Goal: Navigation & Orientation: Find specific page/section

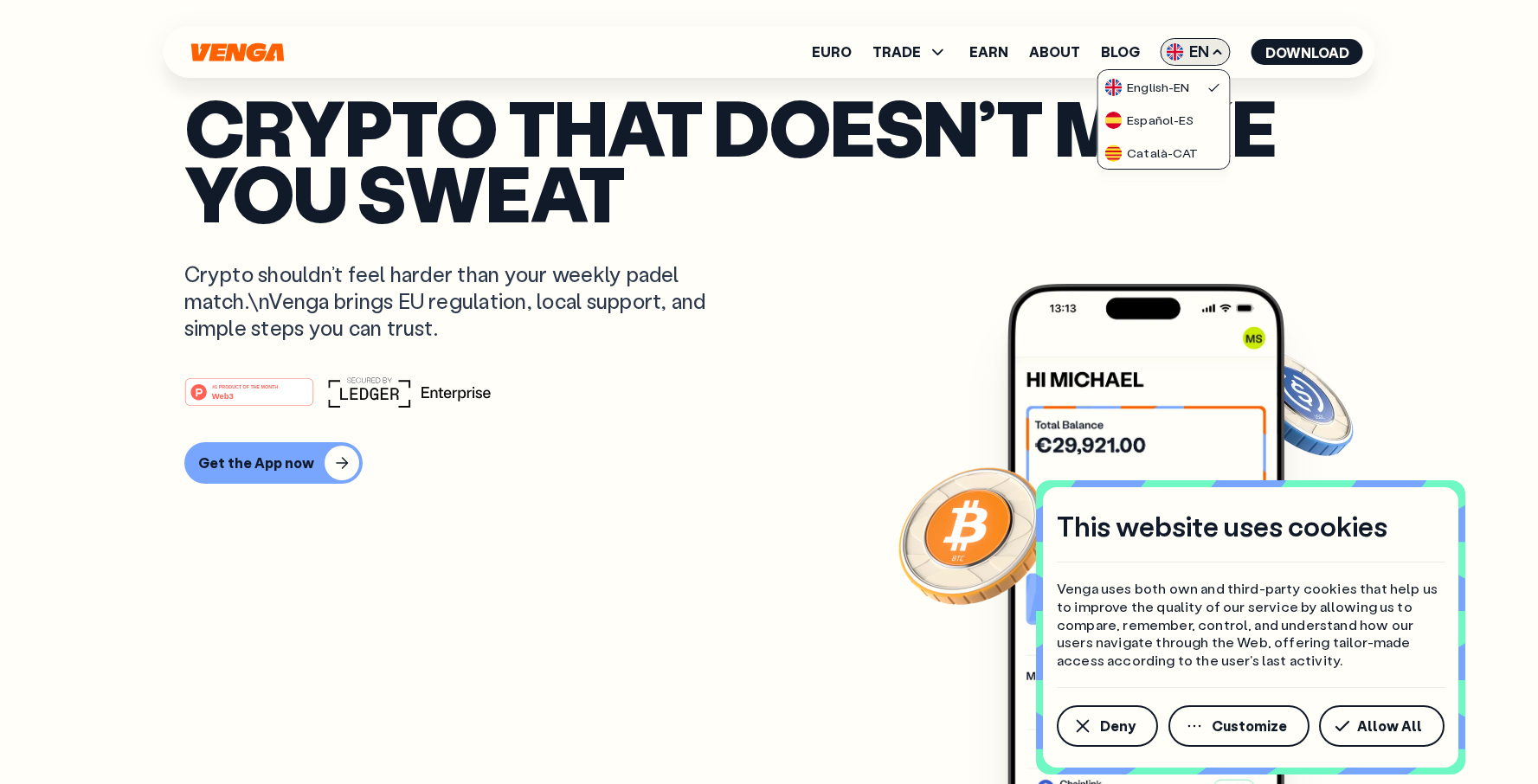
click at [1220, 45] on icon at bounding box center [1217, 52] width 13 height 13
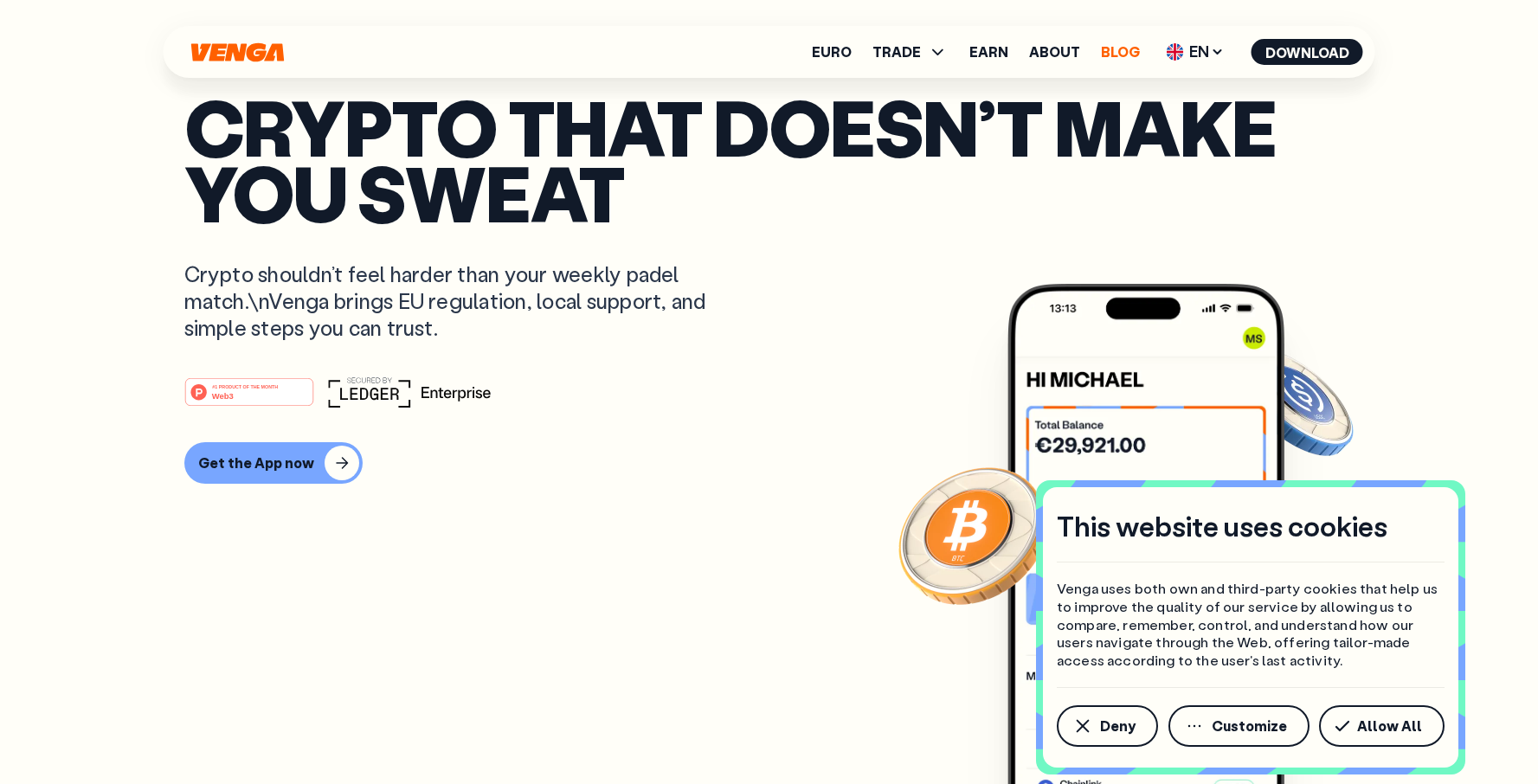
click at [1111, 52] on link "Blog" at bounding box center [1120, 52] width 39 height 13
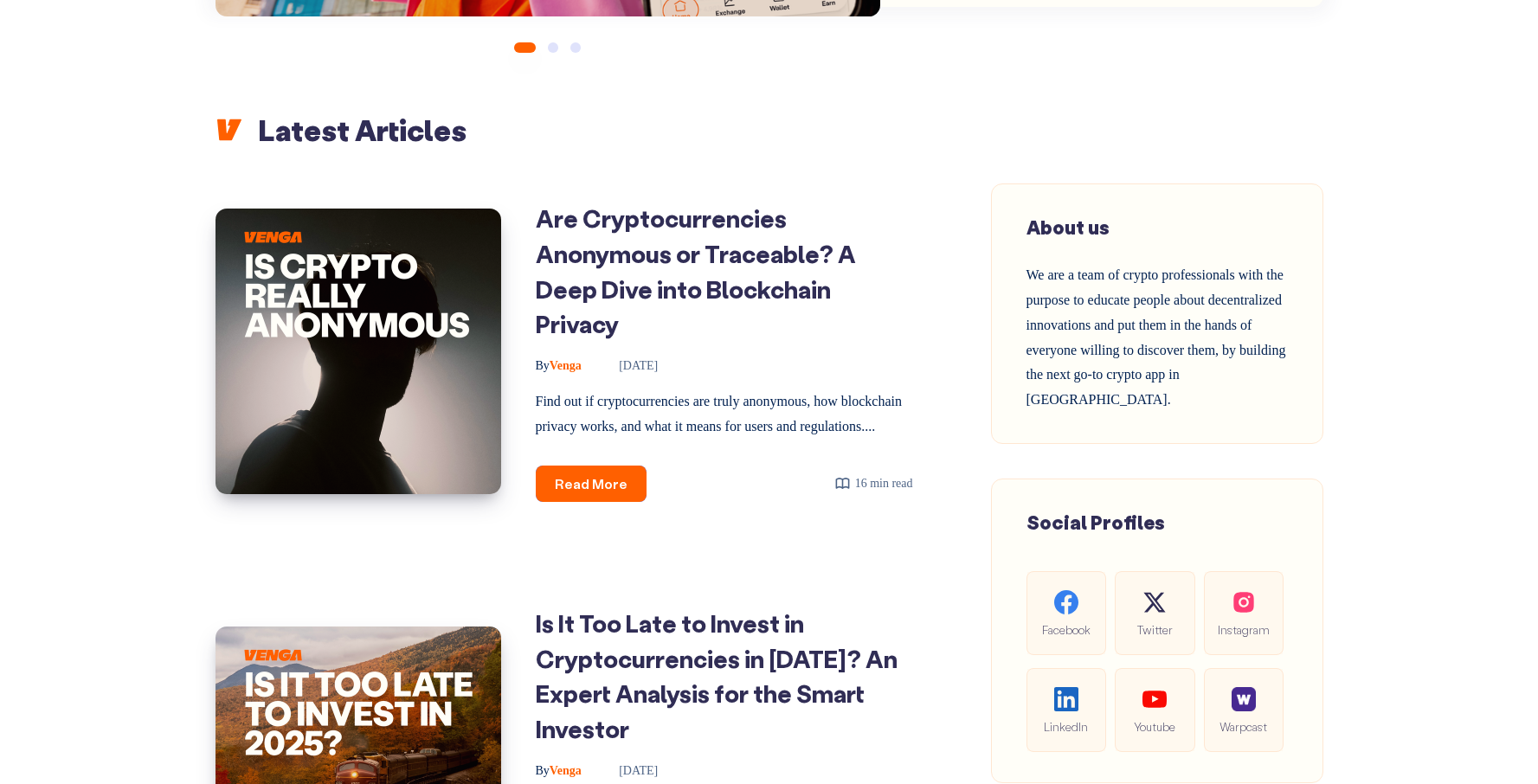
scroll to position [1483, 0]
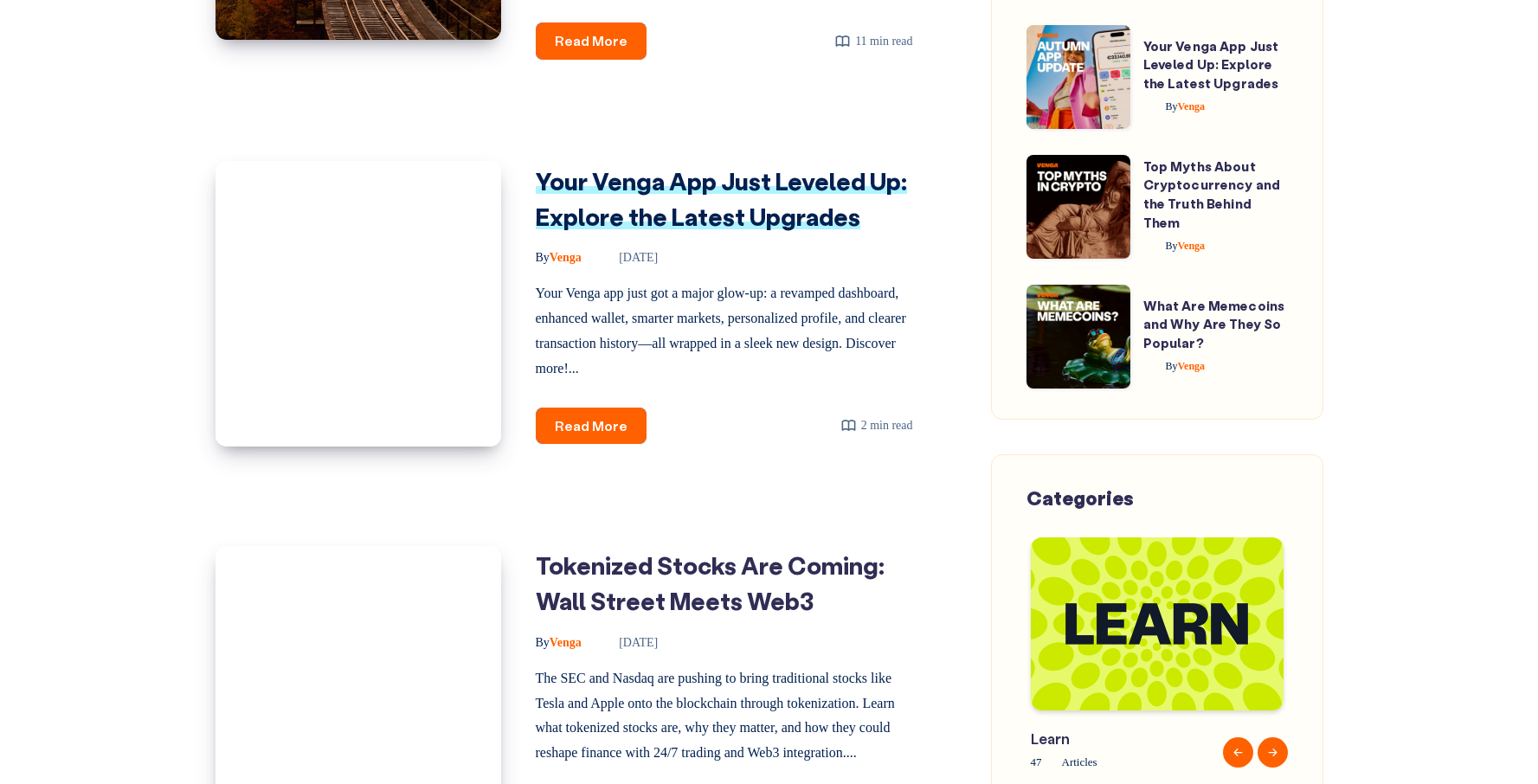
click at [675, 232] on link "Your Venga App Just Leveled Up: Explore the Latest Upgrades" at bounding box center [721, 199] width 372 height 67
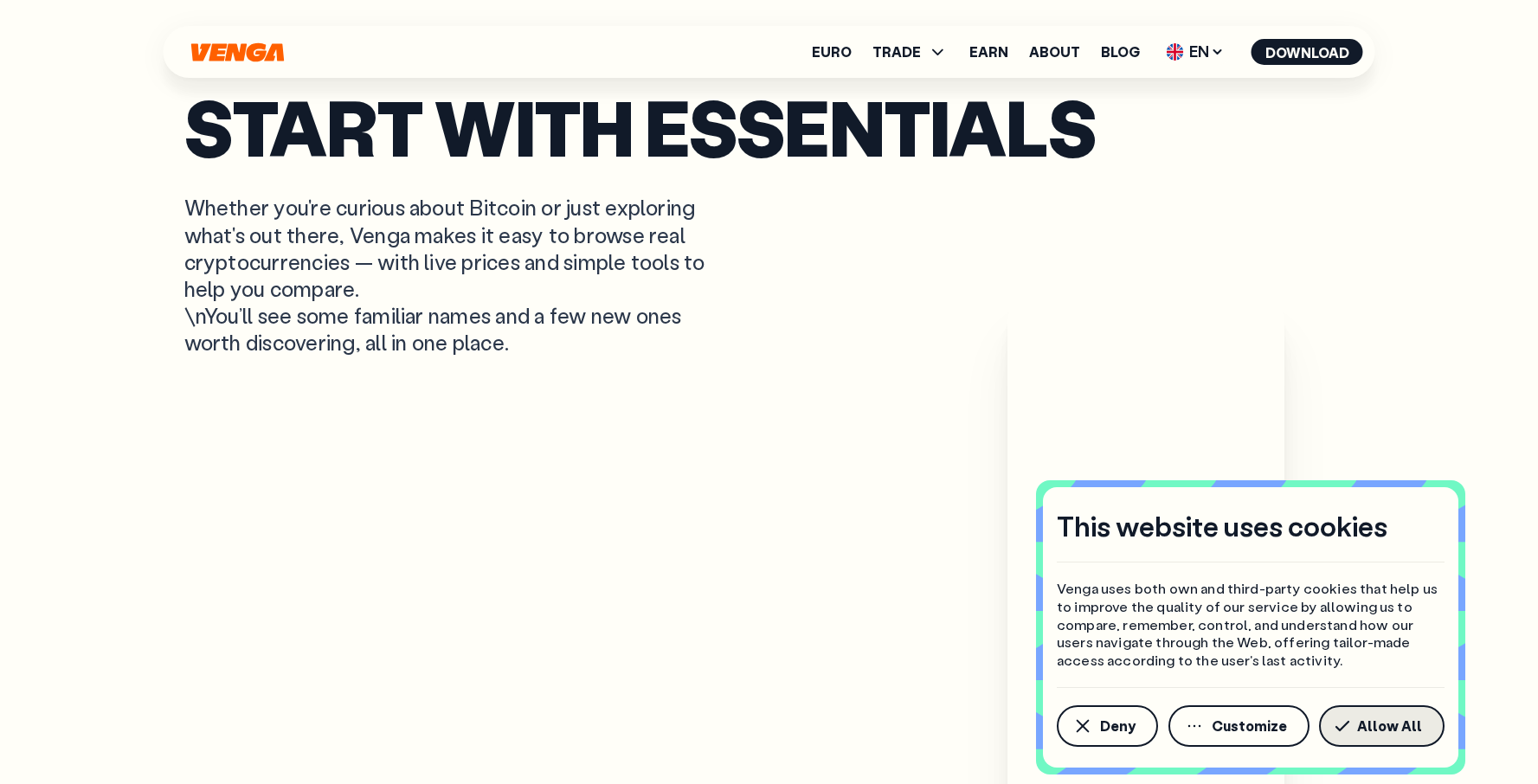
scroll to position [962, 0]
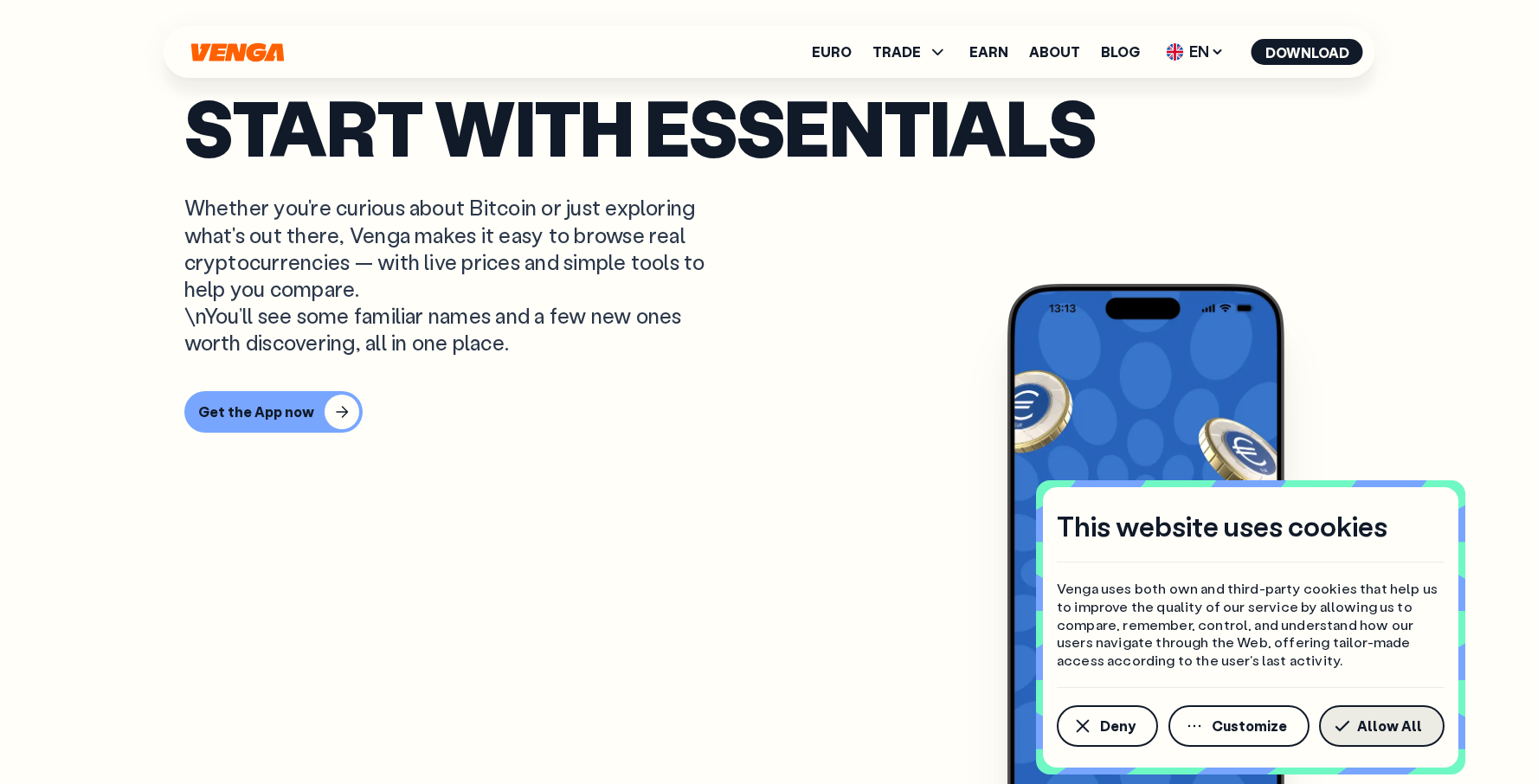
click at [1363, 715] on button "Allow All" at bounding box center [1381, 726] width 125 height 41
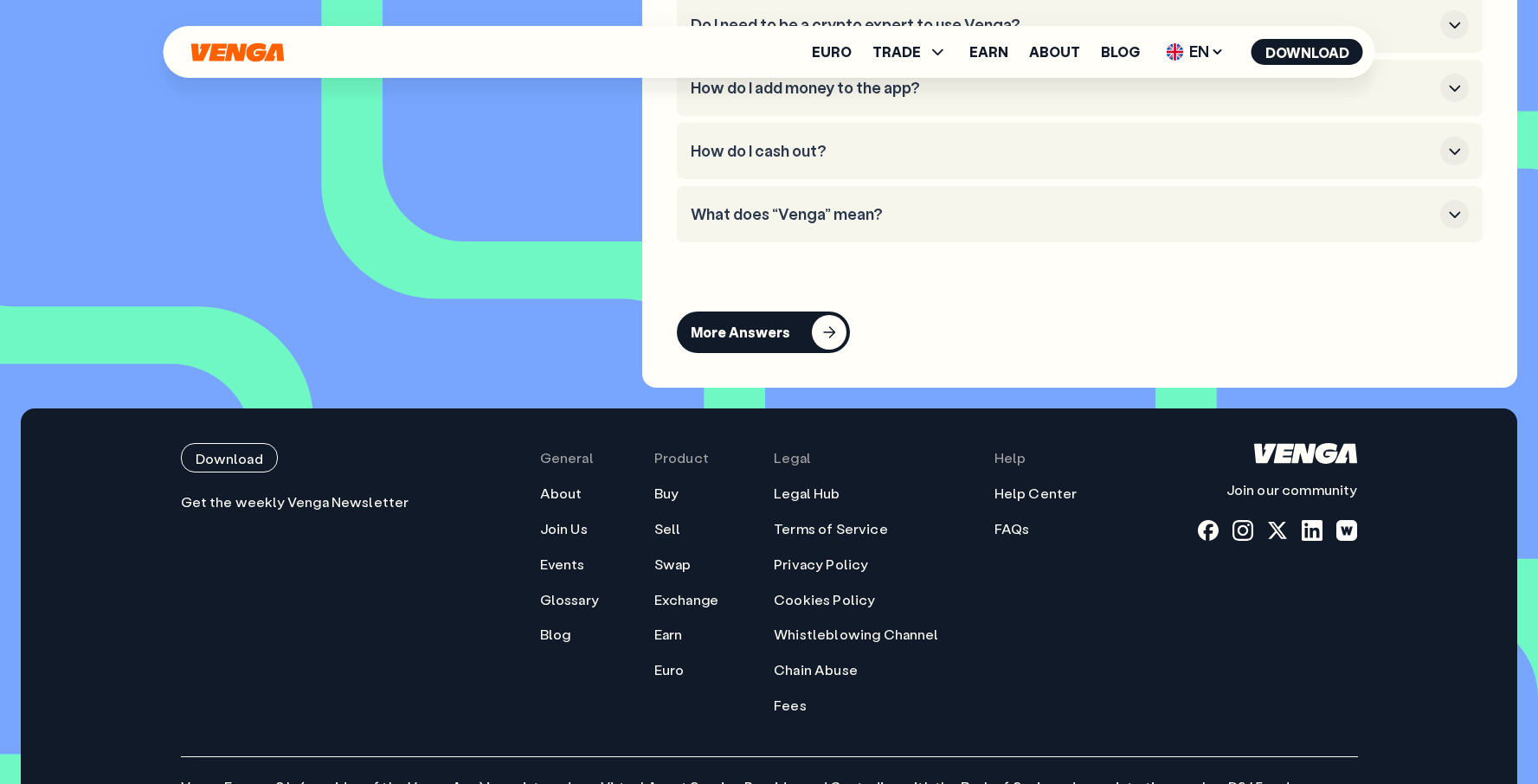
scroll to position [7910, 0]
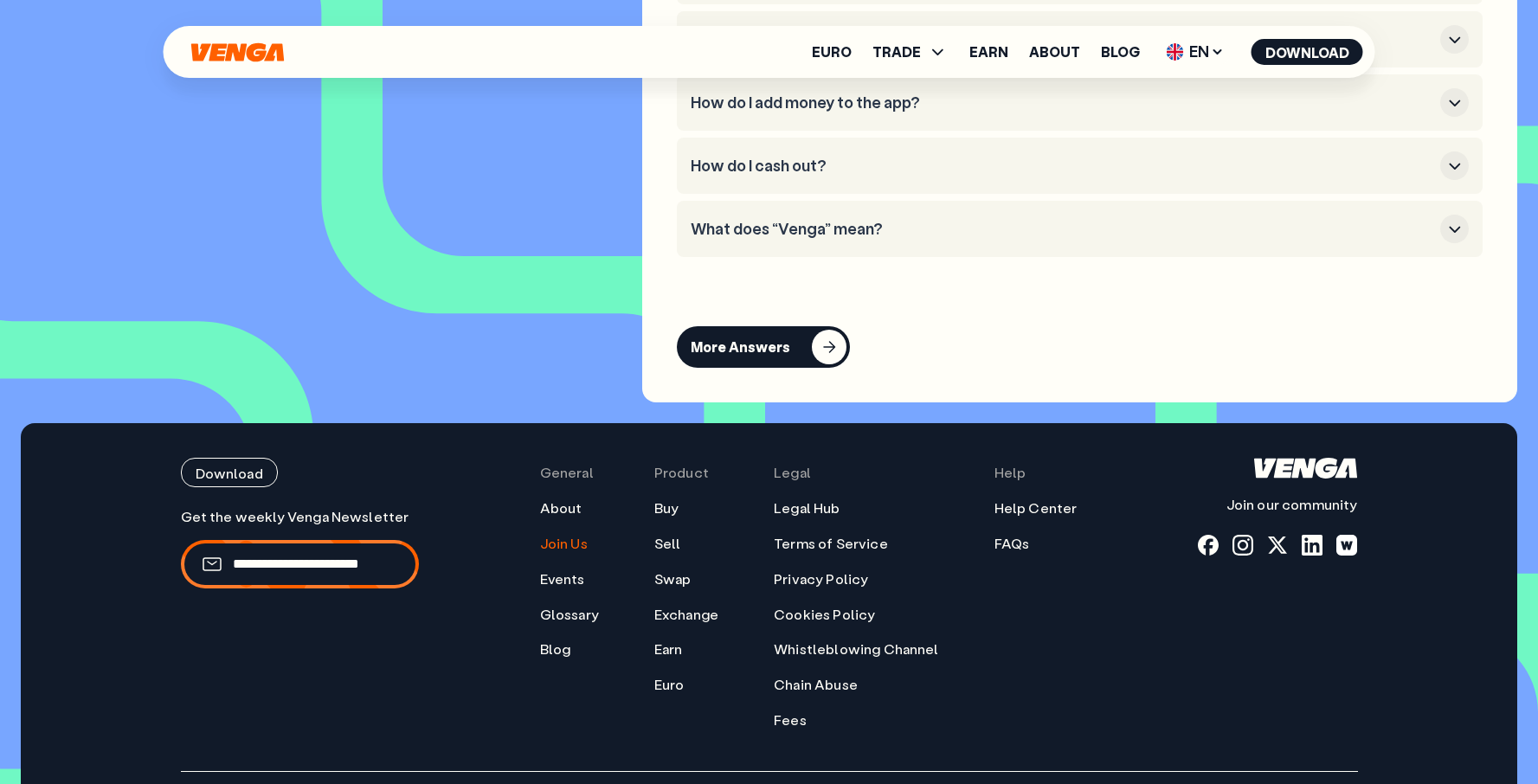
click at [579, 552] on link "Join Us" at bounding box center [564, 543] width 48 height 18
